Goal: Information Seeking & Learning: Learn about a topic

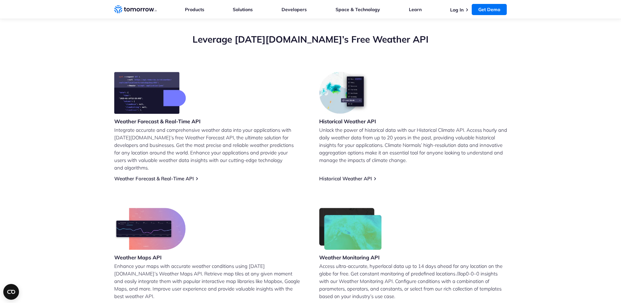
scroll to position [230, 0]
click at [155, 175] on link "Weather Forecast & Real-Time API" at bounding box center [154, 178] width 80 height 6
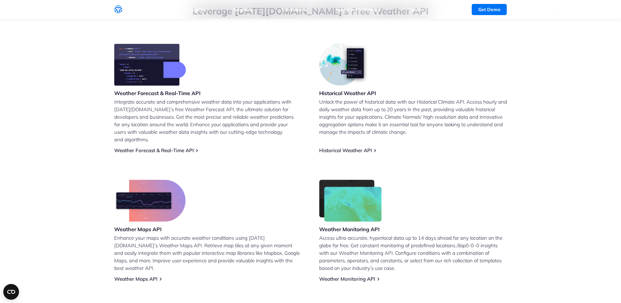
scroll to position [262, 0]
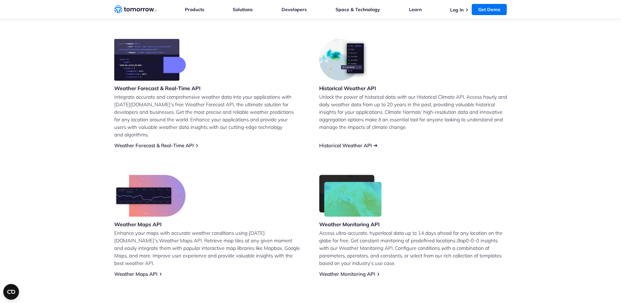
click at [347, 142] on link "Historical Weather API" at bounding box center [345, 145] width 53 height 6
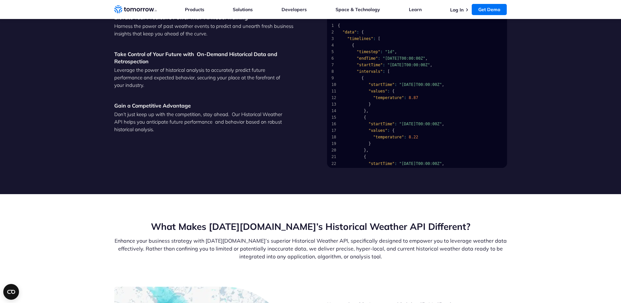
scroll to position [655, 0]
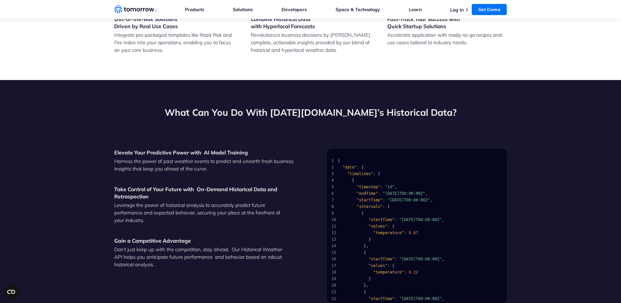
click at [206, 8] on ul "Products Products For Organizations Resilience Platform Your single source of w…" at bounding box center [346, 9] width 322 height 19
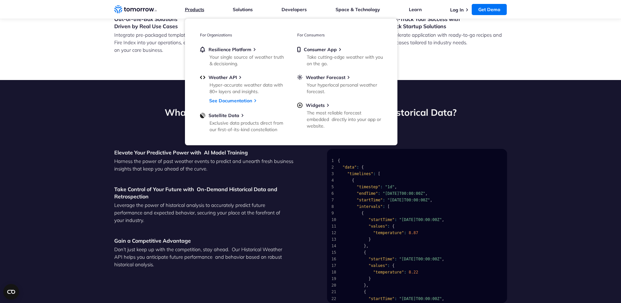
click at [190, 8] on link "Products" at bounding box center [194, 10] width 19 height 6
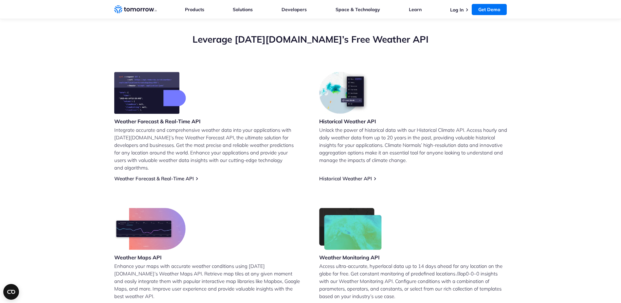
scroll to position [230, 0]
